Goal: Find specific page/section: Find specific page/section

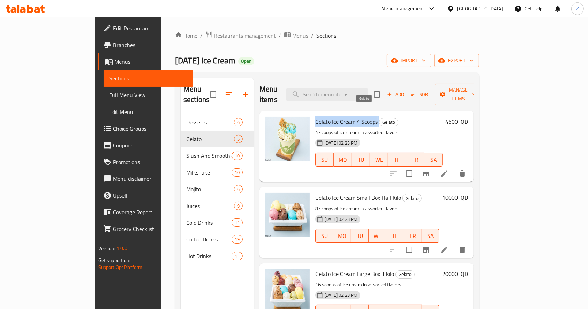
drag, startPoint x: 291, startPoint y: 110, endPoint x: 358, endPoint y: 113, distance: 67.0
click at [358, 117] on h6 "Gelato Ice Cream 4 Scoops Gelato" at bounding box center [378, 122] width 127 height 10
copy h6 "Gelato Ice Cream 4 Scoops"
drag, startPoint x: 293, startPoint y: 189, endPoint x: 363, endPoint y: 188, distance: 69.8
click at [363, 193] on span "Gelato Ice Cream Small Box Half Kilo" at bounding box center [358, 198] width 86 height 10
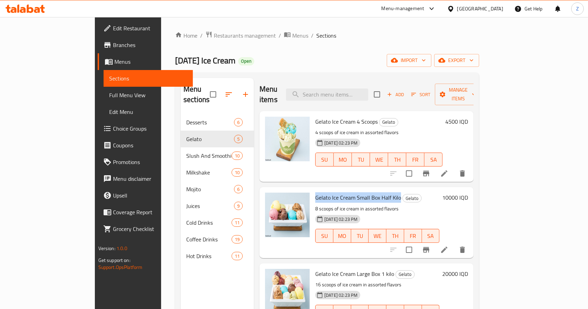
drag, startPoint x: 292, startPoint y: 189, endPoint x: 375, endPoint y: 190, distance: 83.4
click at [375, 193] on span "Gelato Ice Cream Small Box Half Kilo" at bounding box center [358, 198] width 86 height 10
copy span "Gelato Ice Cream Small Box Half Kilo"
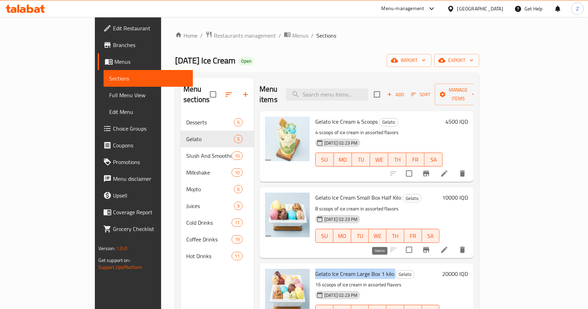
drag, startPoint x: 293, startPoint y: 263, endPoint x: 372, endPoint y: 264, distance: 78.8
click at [372, 269] on h6 "Gelato Ice Cream Large Box 1 kilo Gelato" at bounding box center [377, 274] width 124 height 10
copy h6 "Gelato Ice Cream Large Box 1 kilo"
click at [315, 205] on p "8 scoops of ice cream in assorted flavors" at bounding box center [377, 209] width 124 height 9
click at [315, 281] on p "16 scoops of ice cream in assorted flavors" at bounding box center [377, 285] width 124 height 9
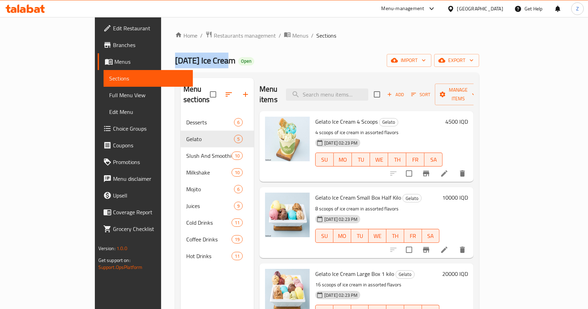
drag, startPoint x: 111, startPoint y: 60, endPoint x: 170, endPoint y: 62, distance: 58.3
click at [170, 62] on div "Home / Restaurants management / Menus / Sections [DATE] Ice Cream Open import e…" at bounding box center [327, 212] width 332 height 390
copy span "[DATE] Ice Cream"
click at [292, 36] on span "Menus" at bounding box center [300, 35] width 16 height 8
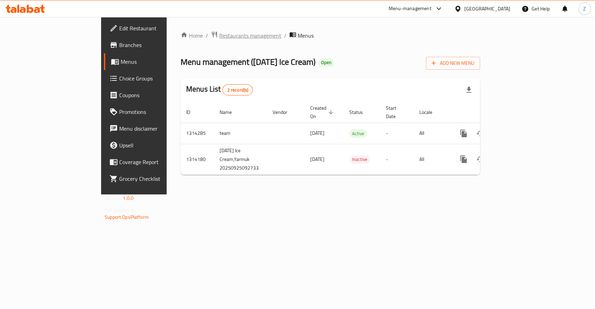
click at [219, 37] on span "Restaurants management" at bounding box center [250, 35] width 62 height 8
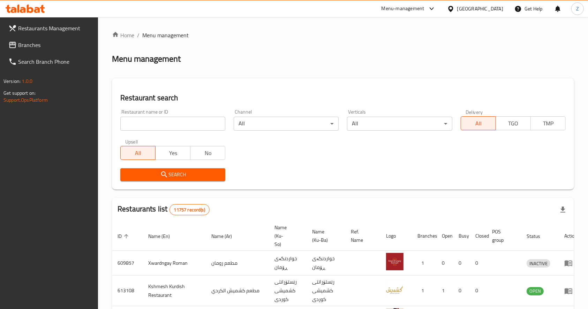
click at [155, 120] on div at bounding box center [294, 154] width 588 height 309
click at [150, 125] on input "search" at bounding box center [172, 124] width 105 height 14
paste input "[DATE] Ice Cream"
type input "[DATE] Ice Cream"
click at [188, 178] on span "Search" at bounding box center [173, 175] width 94 height 9
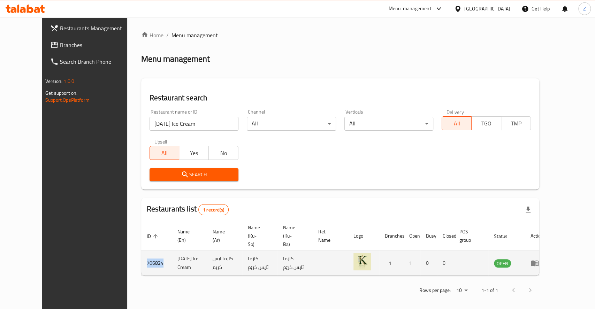
drag, startPoint x: 136, startPoint y: 255, endPoint x: 113, endPoint y: 256, distance: 23.0
click at [141, 257] on td "706824" at bounding box center [156, 263] width 31 height 25
copy td "706824"
click at [544, 259] on link "enhanced table" at bounding box center [537, 263] width 13 height 8
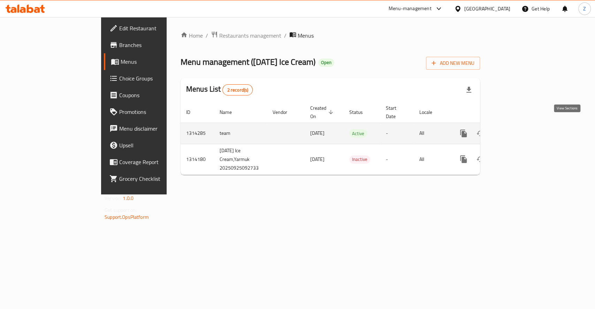
click at [518, 129] on icon "enhanced table" at bounding box center [514, 133] width 8 height 8
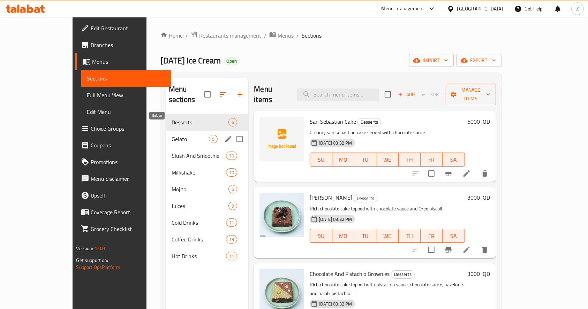
click at [172, 135] on span "Gelato" at bounding box center [190, 139] width 37 height 8
